Goal: Information Seeking & Learning: Learn about a topic

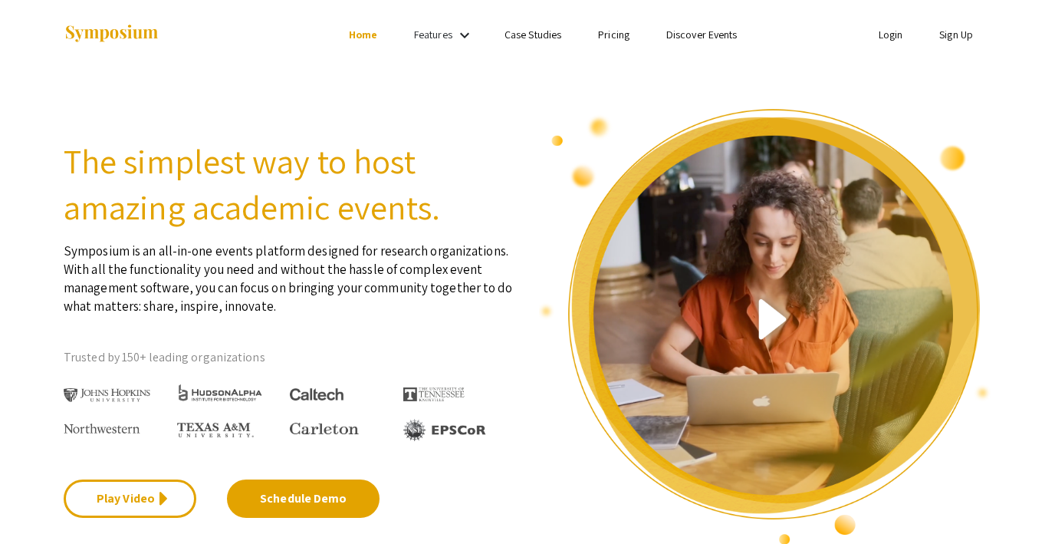
click at [689, 39] on link "Discover Events" at bounding box center [701, 35] width 71 height 14
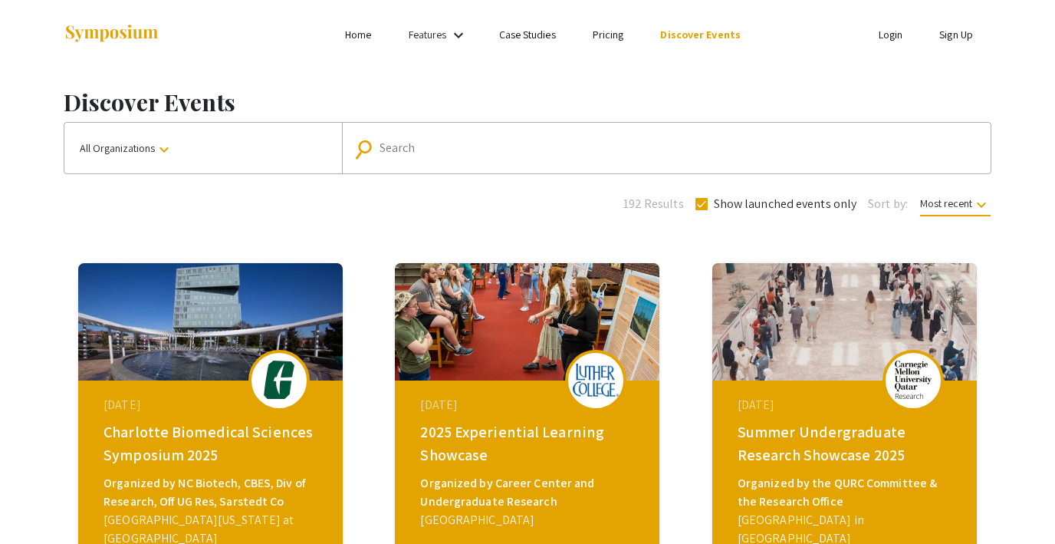
click at [463, 151] on input "Search" at bounding box center [675, 148] width 590 height 14
type input "msu"
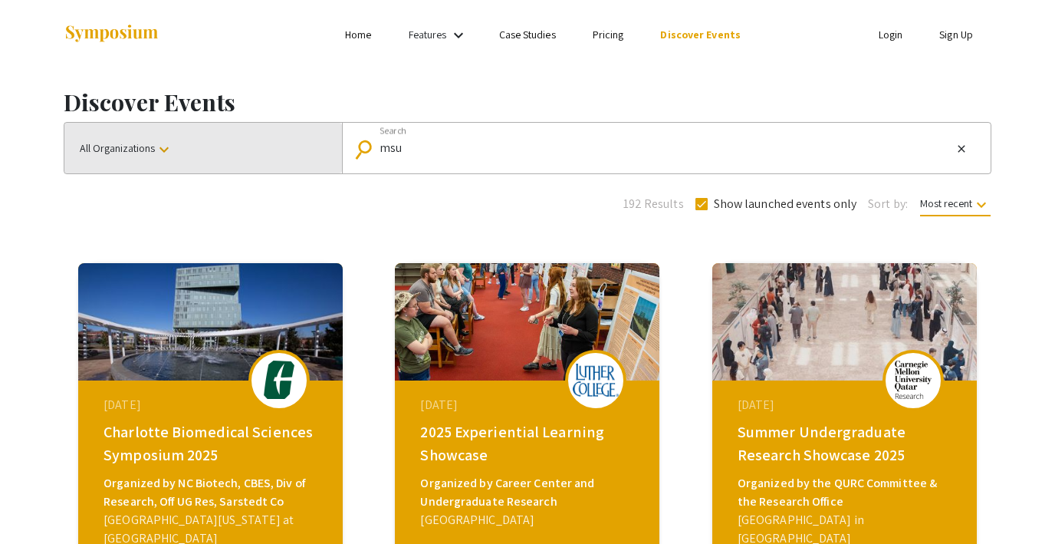
click at [149, 153] on span "All Organizations keyboard_arrow_down" at bounding box center [127, 148] width 94 height 14
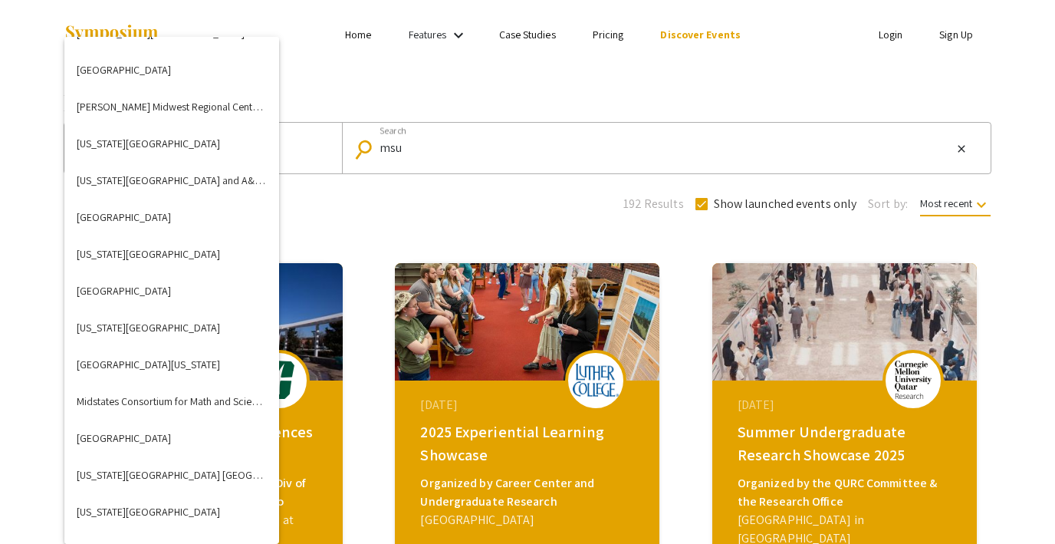
scroll to position [2569, 0]
click at [162, 324] on button "[US_STATE][GEOGRAPHIC_DATA]" at bounding box center [171, 326] width 215 height 37
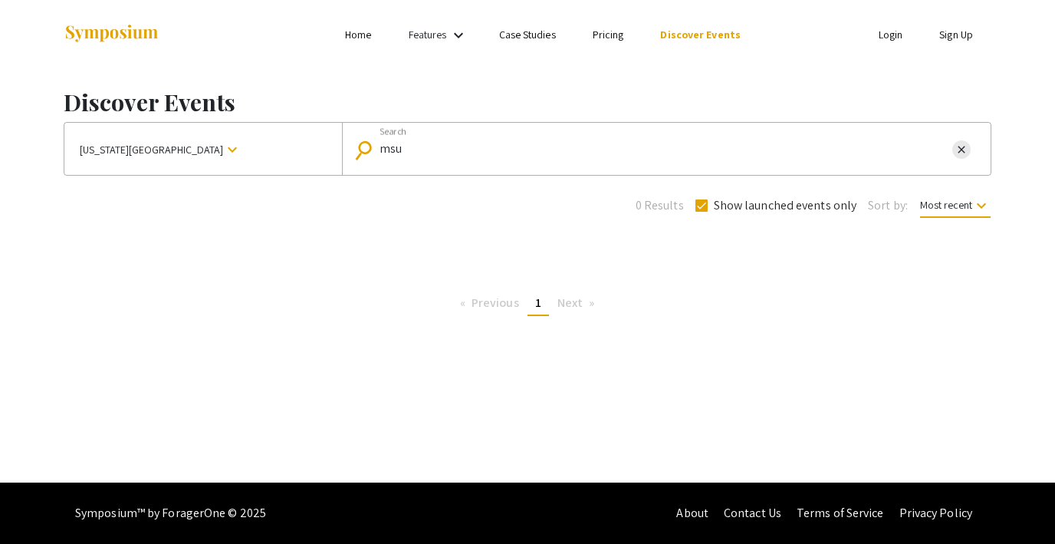
click at [958, 148] on mat-icon "close" at bounding box center [961, 150] width 12 height 14
checkbox input "false"
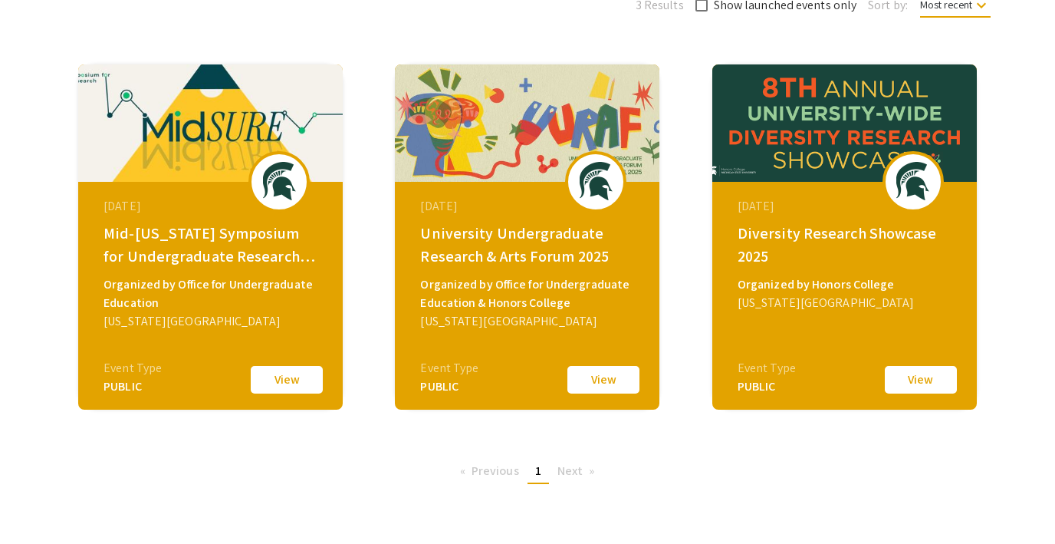
scroll to position [199, 0]
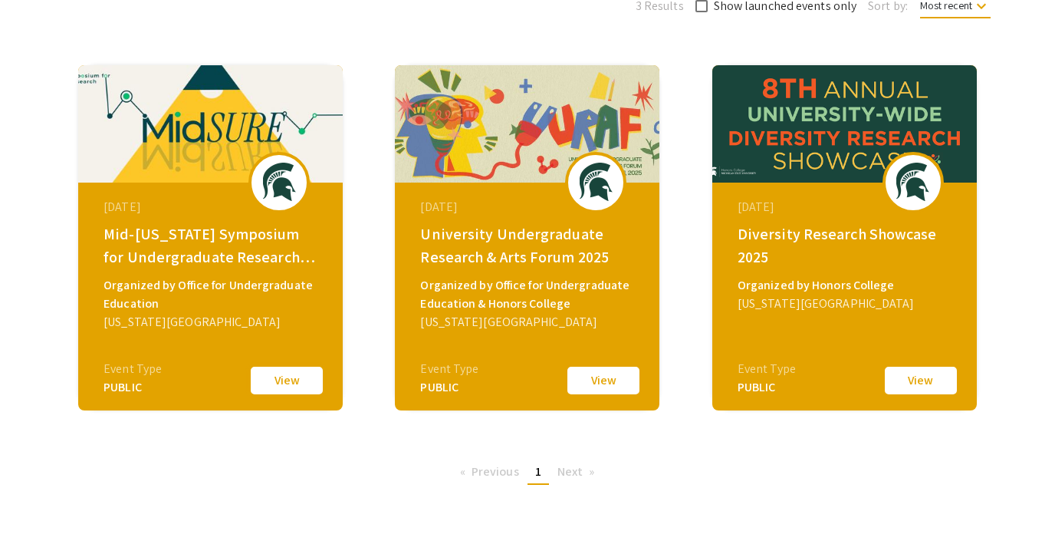
click at [292, 378] on button "View" at bounding box center [286, 380] width 77 height 32
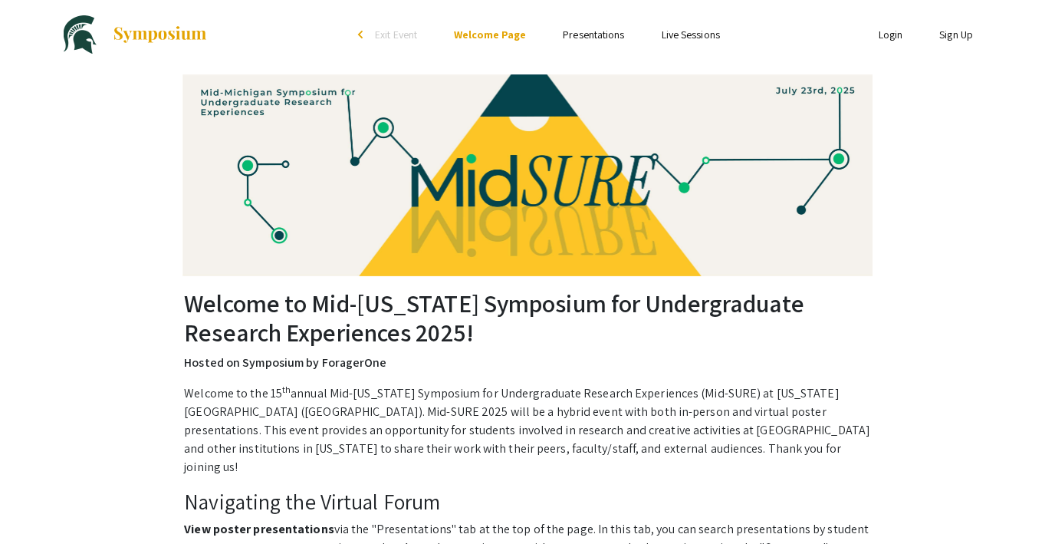
click at [584, 38] on link "Presentations" at bounding box center [593, 35] width 61 height 14
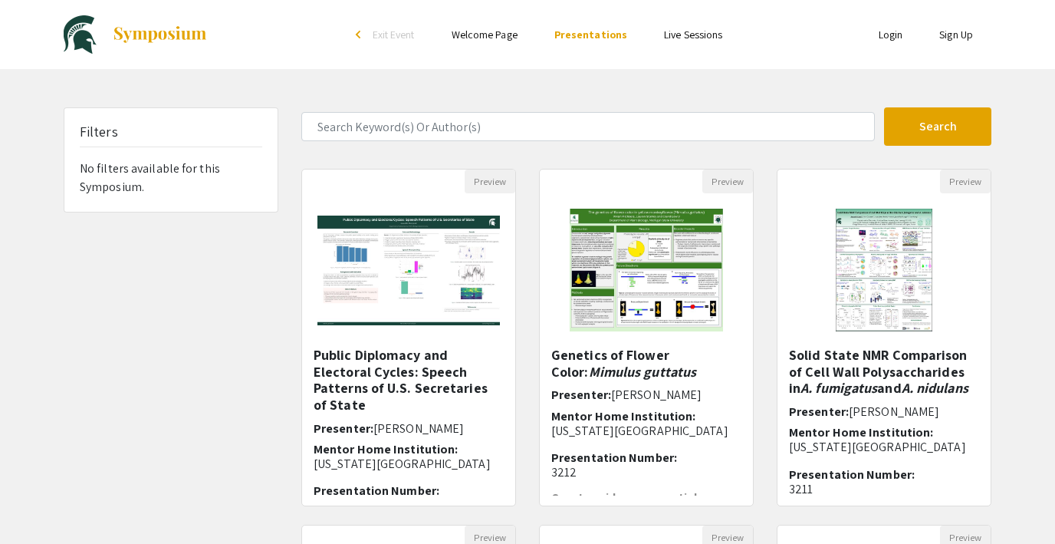
click at [679, 39] on link "Live Sessions" at bounding box center [693, 35] width 58 height 14
click at [676, 28] on link "Live Sessions" at bounding box center [693, 35] width 58 height 14
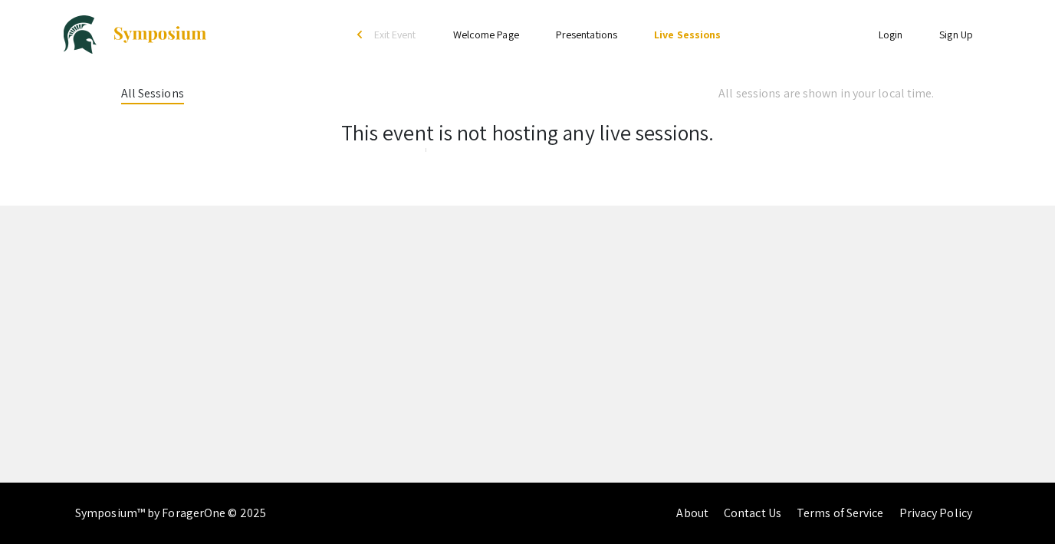
click at [582, 36] on link "Presentations" at bounding box center [586, 35] width 61 height 14
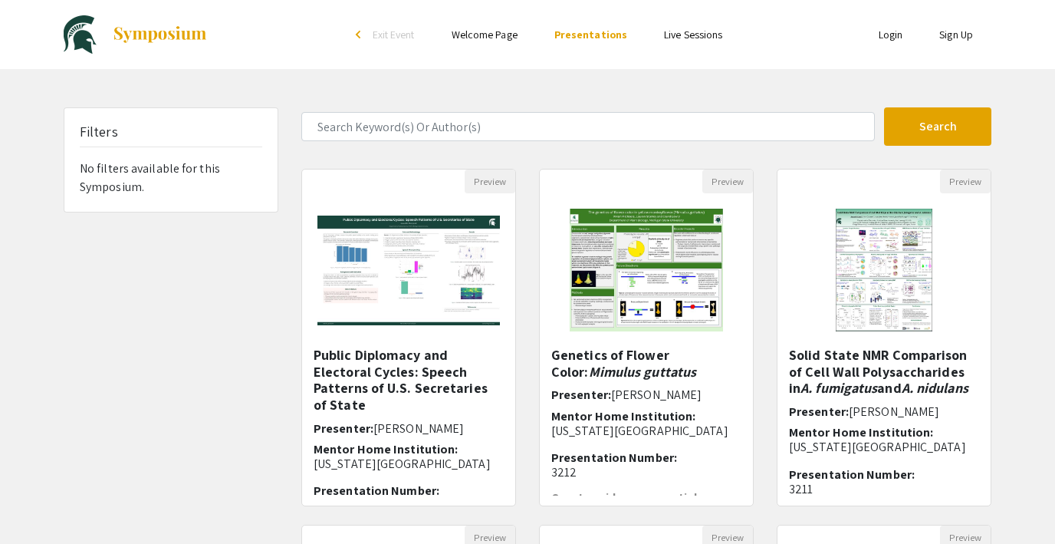
click at [494, 33] on link "Welcome Page" at bounding box center [485, 35] width 66 height 14
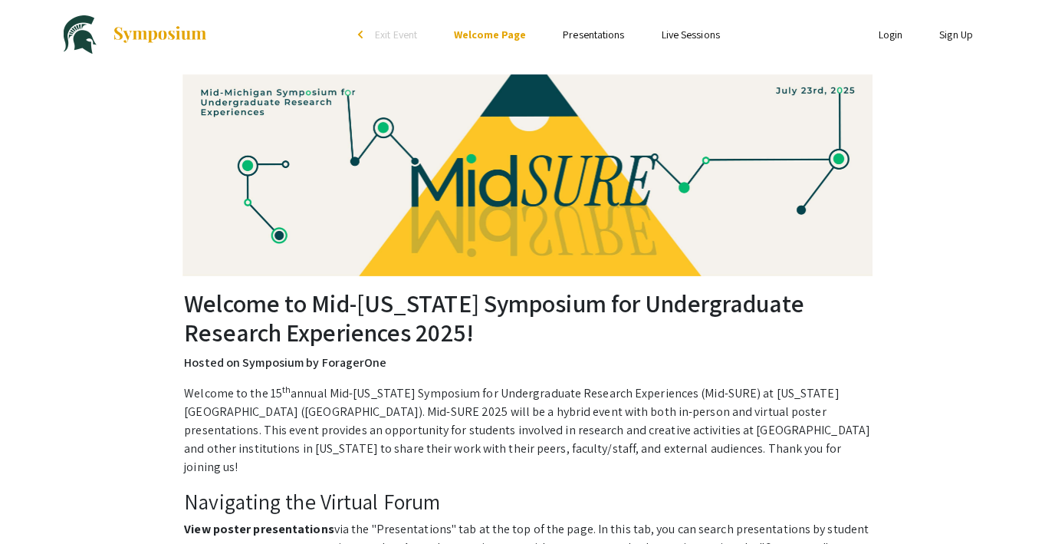
click at [383, 34] on span "Exit Event" at bounding box center [396, 35] width 42 height 14
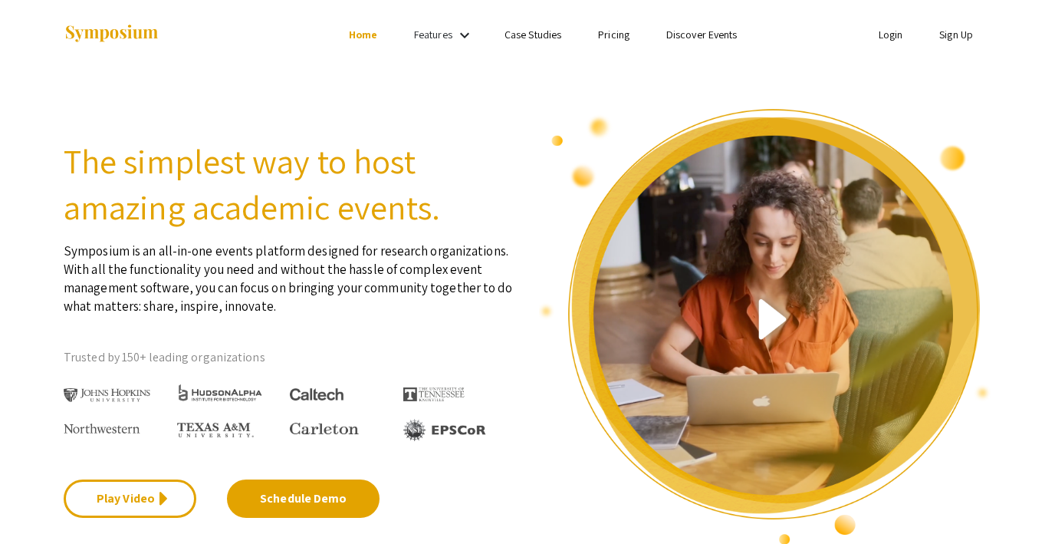
click at [698, 33] on link "Discover Events" at bounding box center [701, 35] width 71 height 14
